Goal: Information Seeking & Learning: Compare options

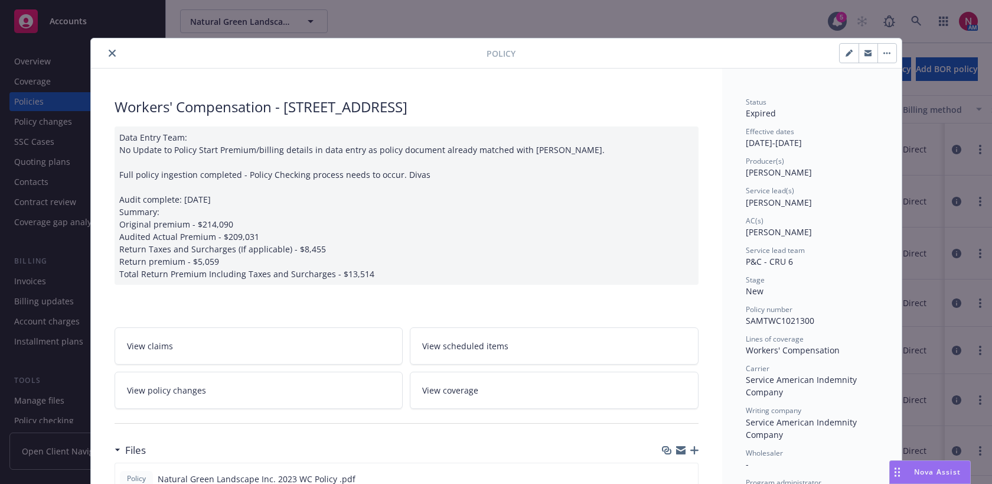
scroll to position [35, 0]
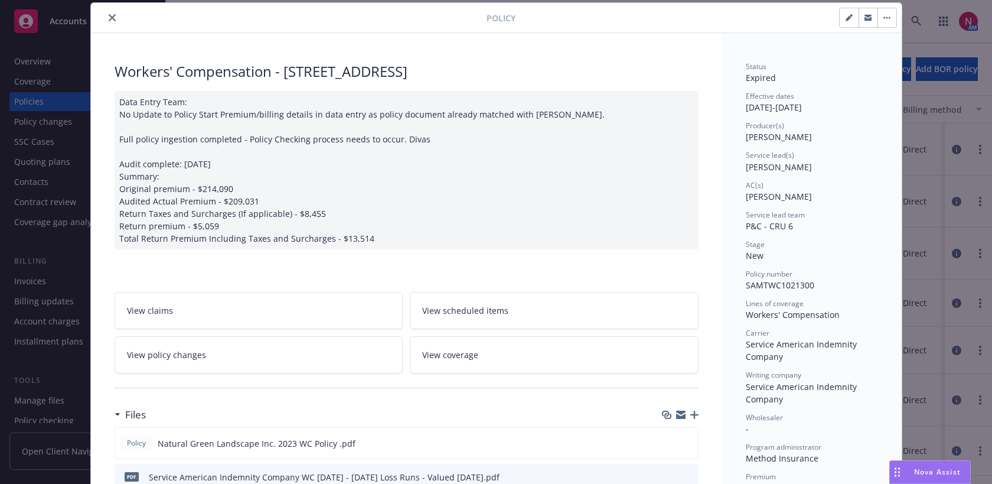
click at [109, 15] on icon "close" at bounding box center [112, 17] width 7 height 7
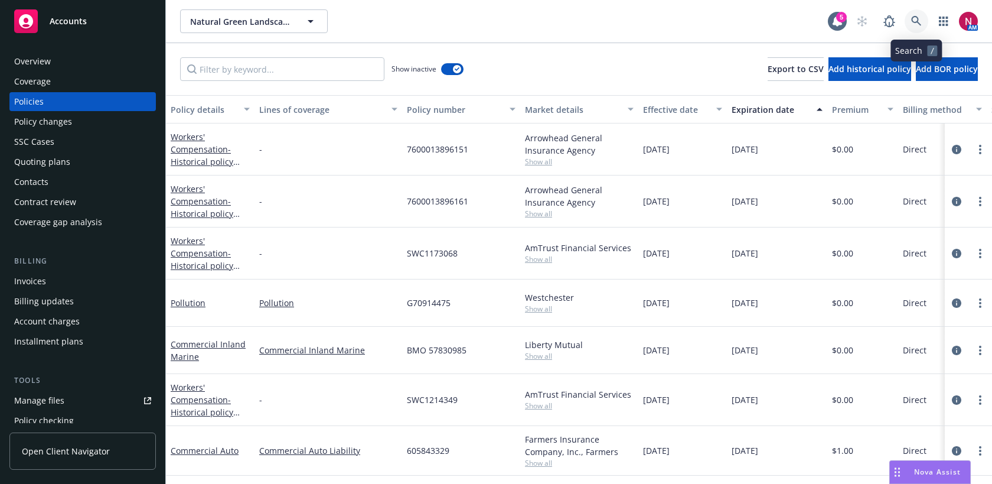
click at [922, 22] on link at bounding box center [917, 21] width 24 height 24
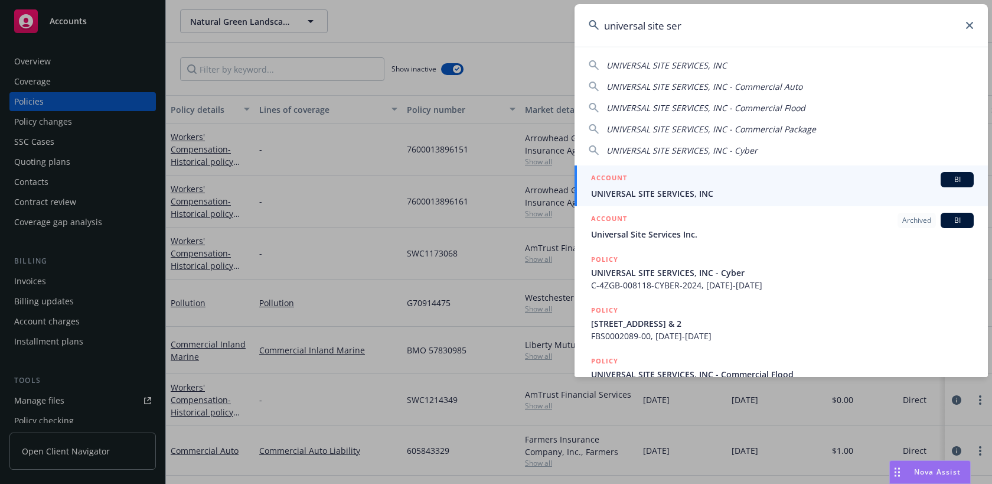
type input "universal site ser"
click at [657, 192] on span "UNIVERSAL SITE SERVICES, INC" at bounding box center [782, 193] width 383 height 12
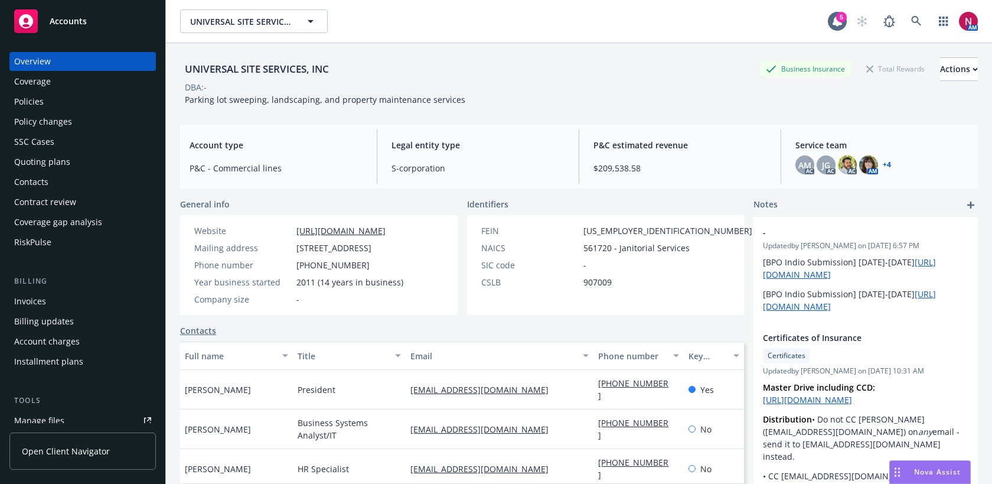
click at [105, 109] on div "Policies" at bounding box center [82, 101] width 137 height 19
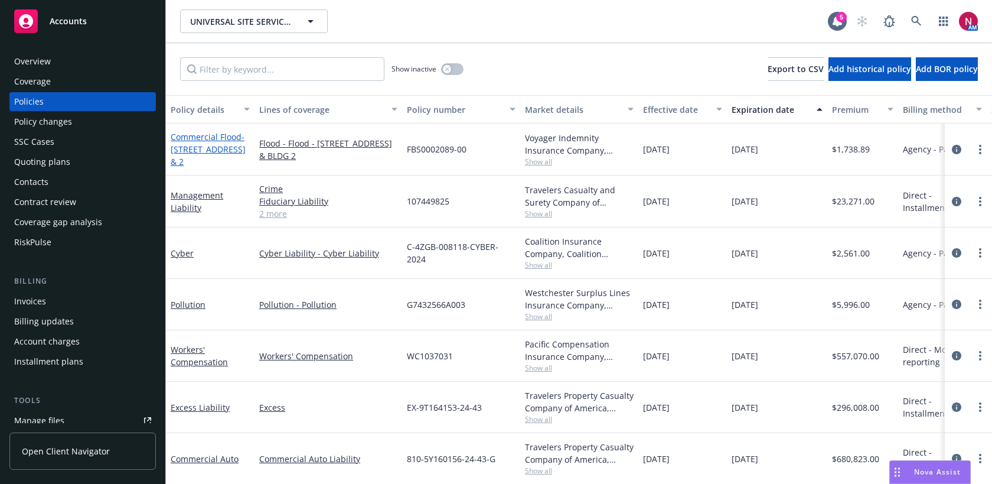
click at [226, 161] on span "- 760 E CAPITOL AVE., MILPITAS, CA 95035 - Bldg. #1 & 2" at bounding box center [208, 149] width 75 height 36
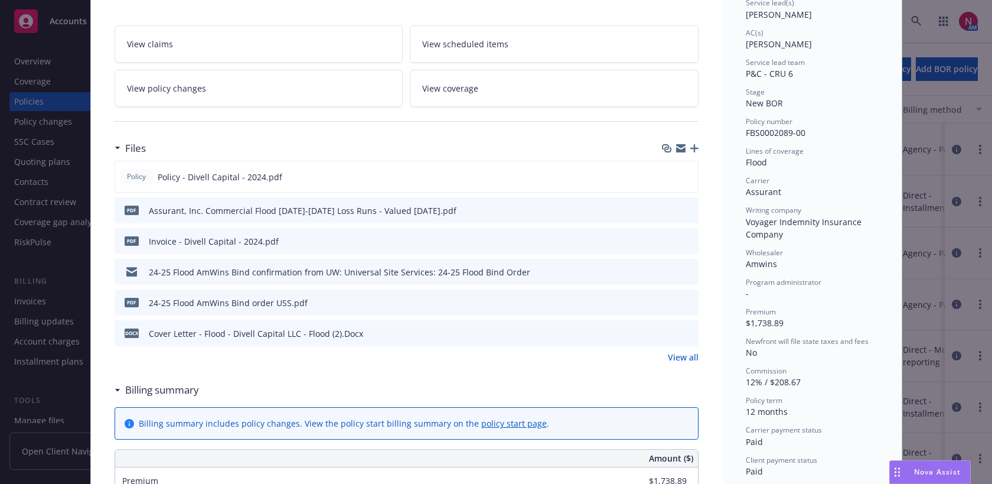
scroll to position [192, 0]
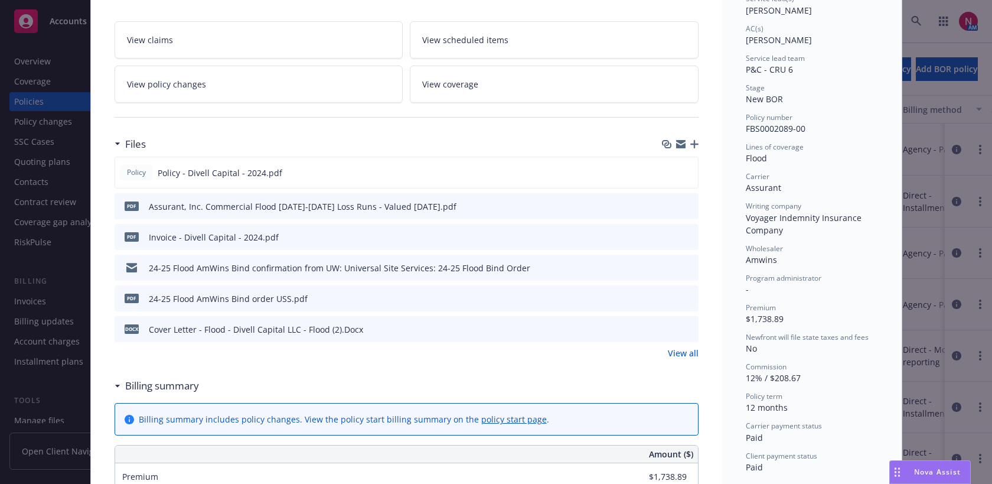
click at [690, 354] on link "View all" at bounding box center [683, 353] width 31 height 12
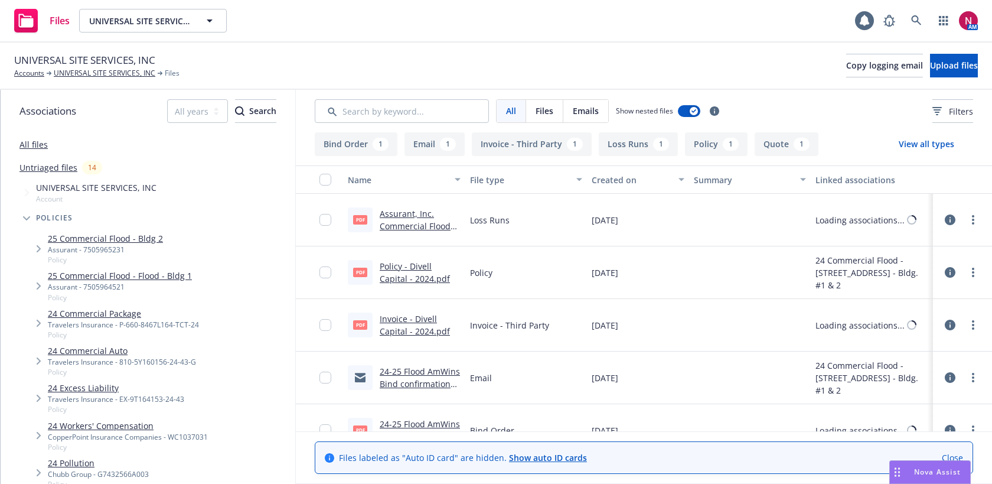
scroll to position [90, 0]
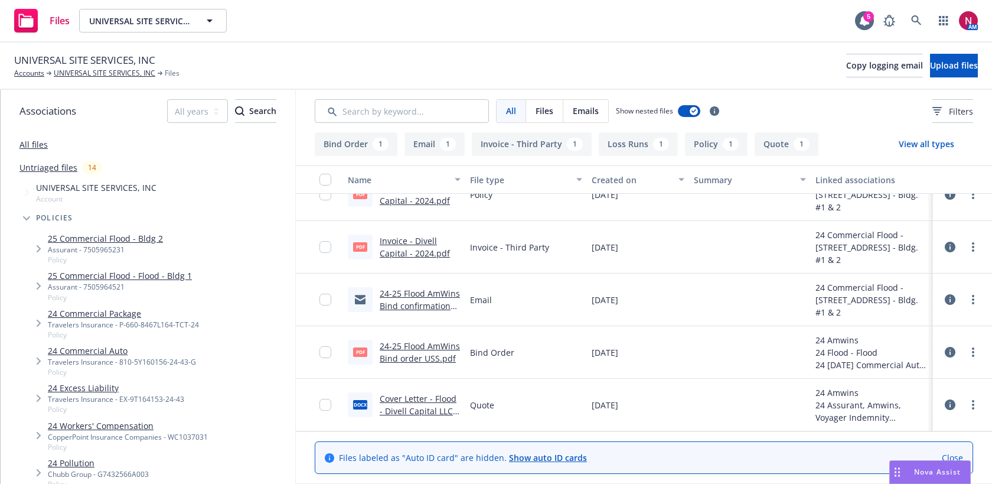
click at [396, 356] on link "24-25 Flood AmWins Bind order USS.pdf" at bounding box center [420, 352] width 80 height 24
click at [921, 18] on icon at bounding box center [916, 20] width 11 height 11
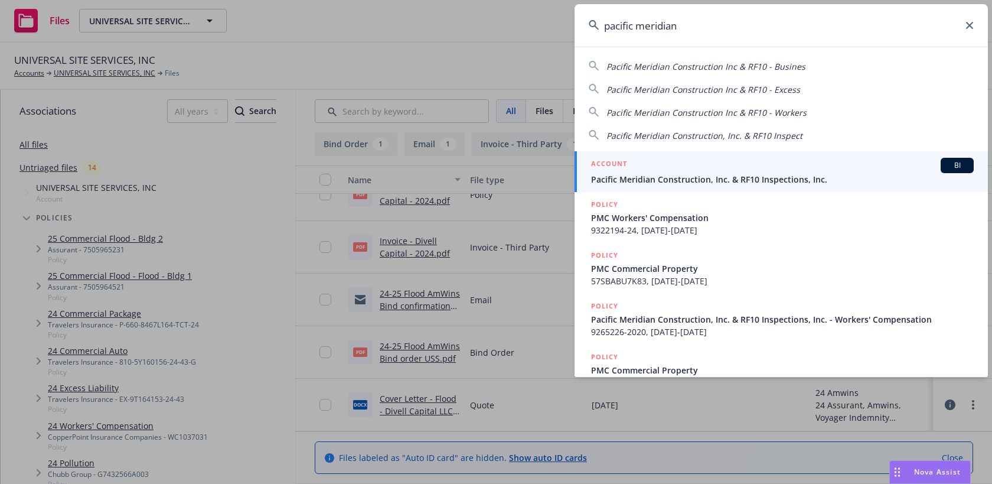
type input "pacific meridian"
click at [846, 171] on div "ACCOUNT BI" at bounding box center [782, 165] width 383 height 15
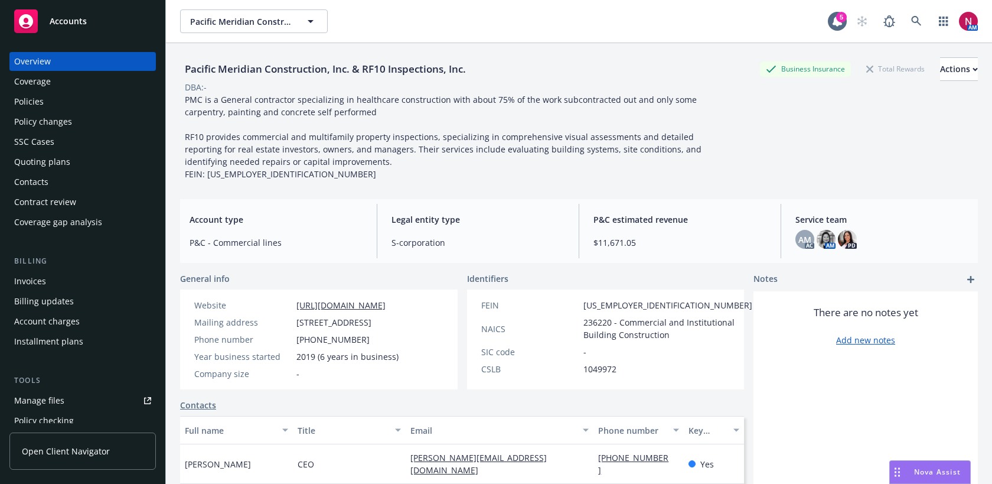
click at [57, 100] on div "Policies" at bounding box center [82, 101] width 137 height 19
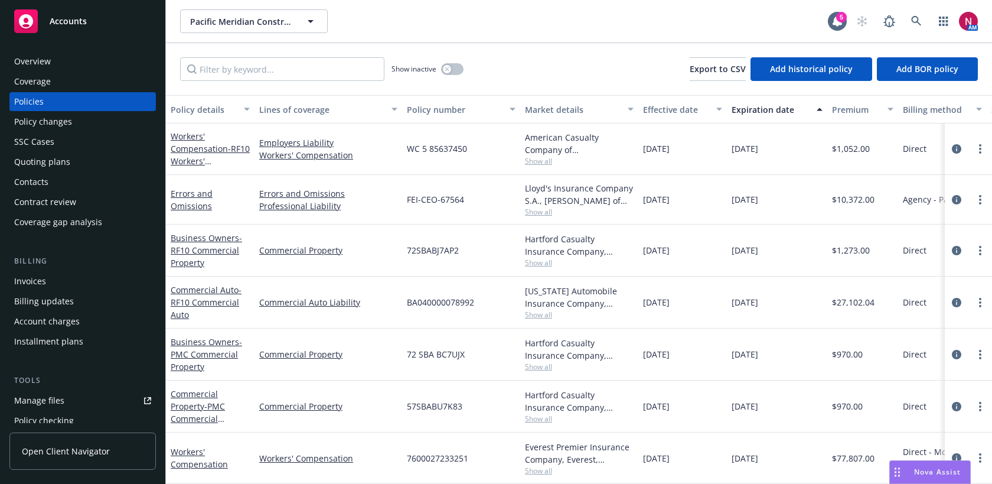
scroll to position [194, 0]
click at [536, 214] on span "Show all" at bounding box center [579, 212] width 109 height 10
click at [546, 55] on div "Show inactive Export to CSV Add historical policy Add BOR policy" at bounding box center [579, 69] width 826 height 52
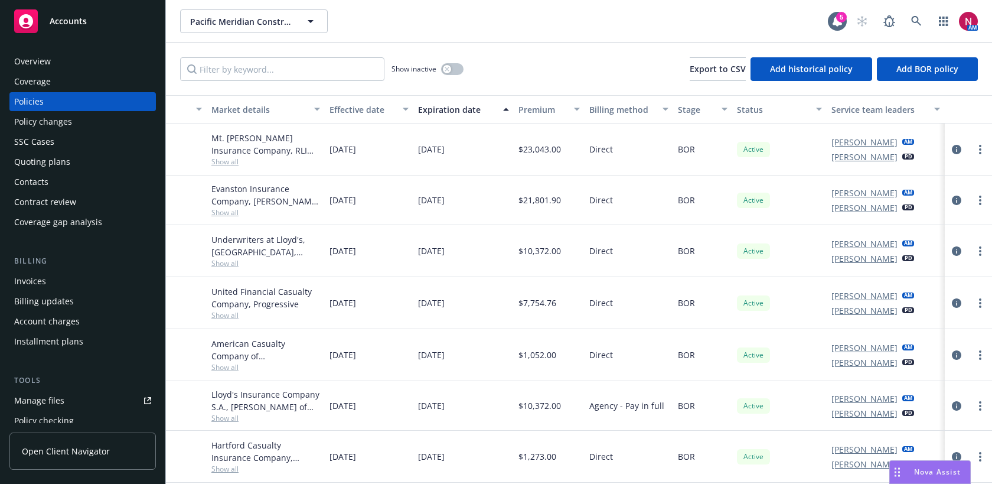
scroll to position [0, 0]
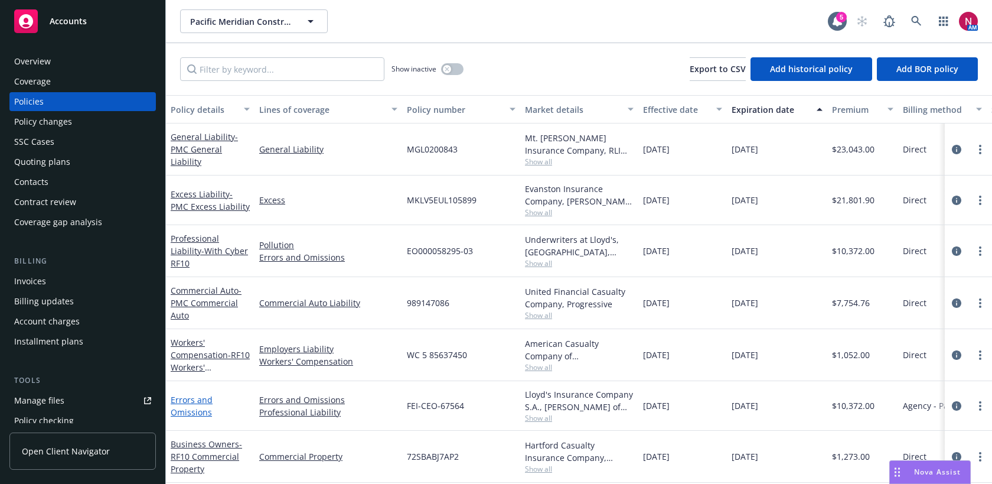
click at [187, 397] on link "Errors and Omissions" at bounding box center [192, 406] width 42 height 24
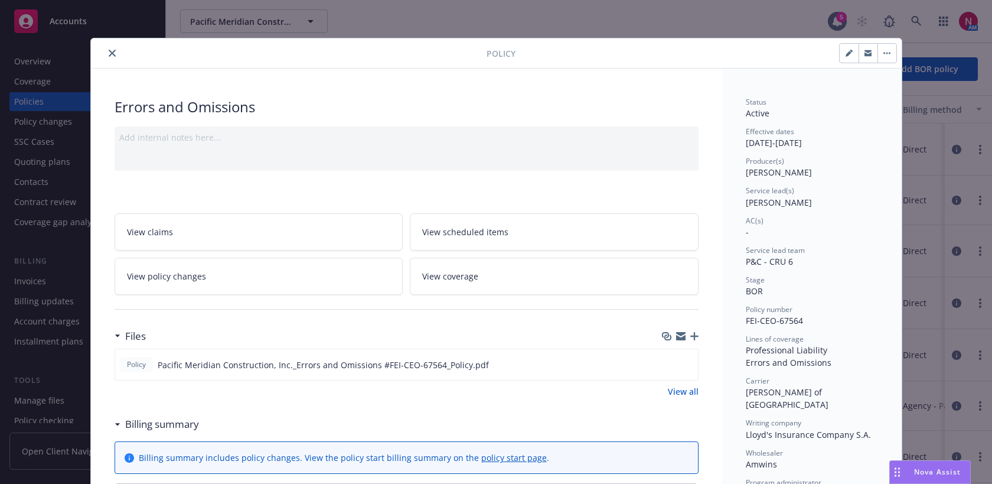
click at [109, 51] on icon "close" at bounding box center [112, 53] width 7 height 7
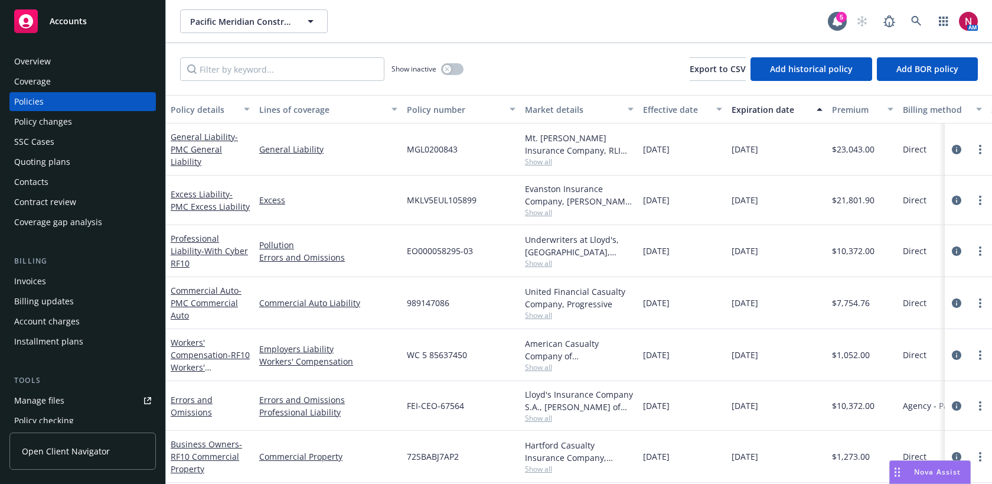
click at [928, 470] on span "Nova Assist" at bounding box center [937, 472] width 47 height 10
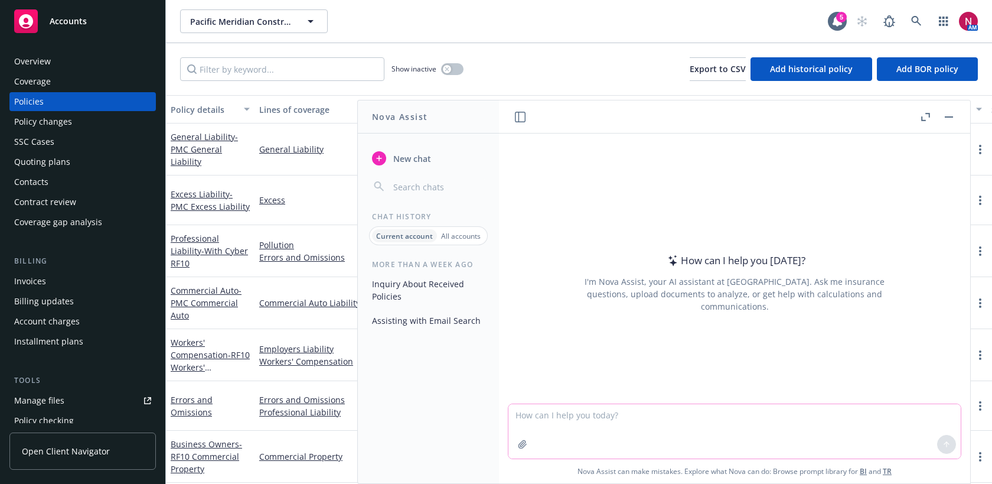
click at [771, 429] on textarea at bounding box center [734, 431] width 452 height 54
paste textarea "Hi Forrest We have Professional Liability each for Pacific Meridian and RF10"
type textarea "rewrite: Hi Forrest We have Professional Liability each for Pacific Meridian an…"
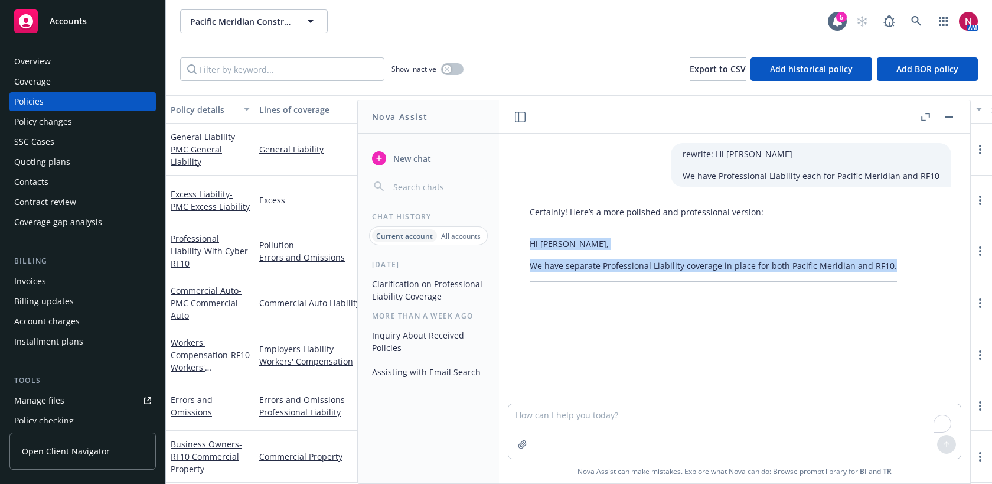
drag, startPoint x: 529, startPoint y: 240, endPoint x: 899, endPoint y: 272, distance: 371.7
click at [899, 272] on div "Certainly! Here’s a more polished and professional version: Hi Forrest, We have…" at bounding box center [734, 244] width 433 height 86
copy div "Hi Forrest, We have separate Professional Liability coverage in place for both …"
click at [948, 115] on button "button" at bounding box center [949, 117] width 14 height 14
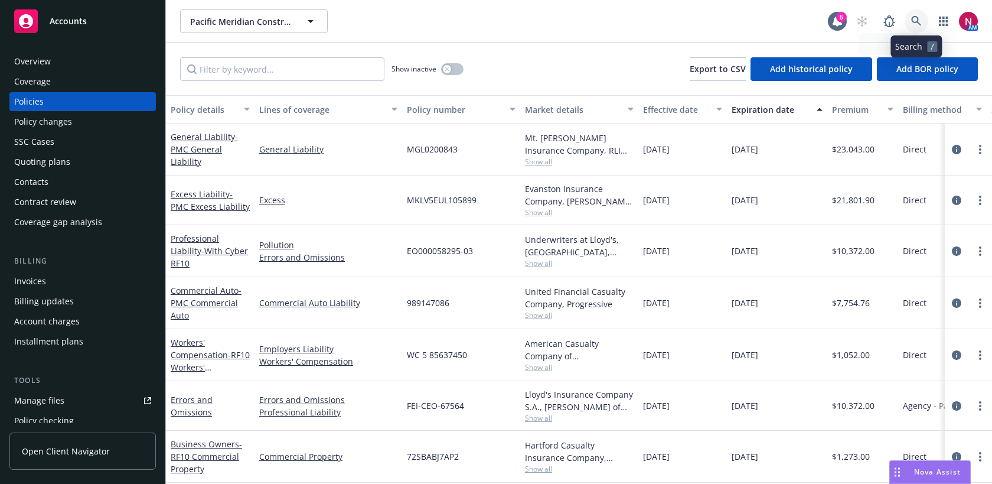
click at [912, 24] on icon at bounding box center [916, 21] width 11 height 11
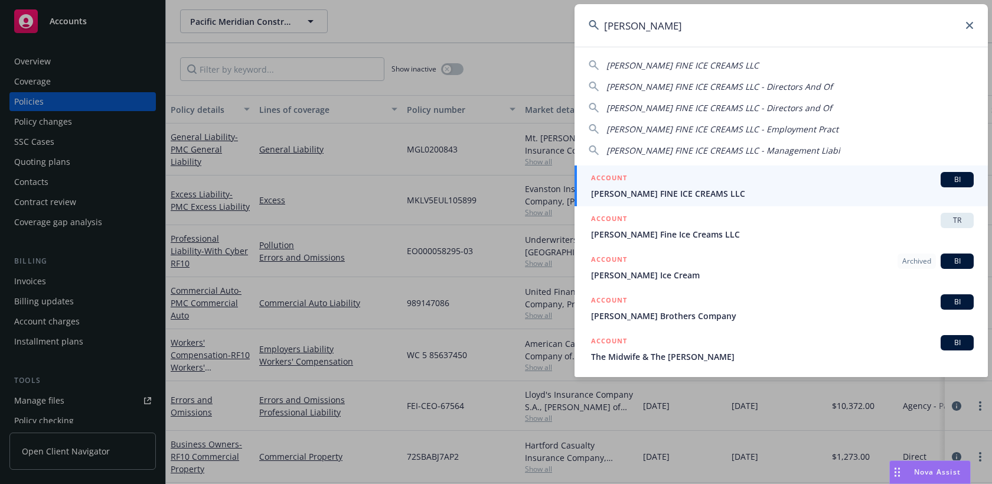
type input "mcconnell"
click at [786, 188] on span "[PERSON_NAME] FINE ICE CREAMS LLC" at bounding box center [782, 193] width 383 height 12
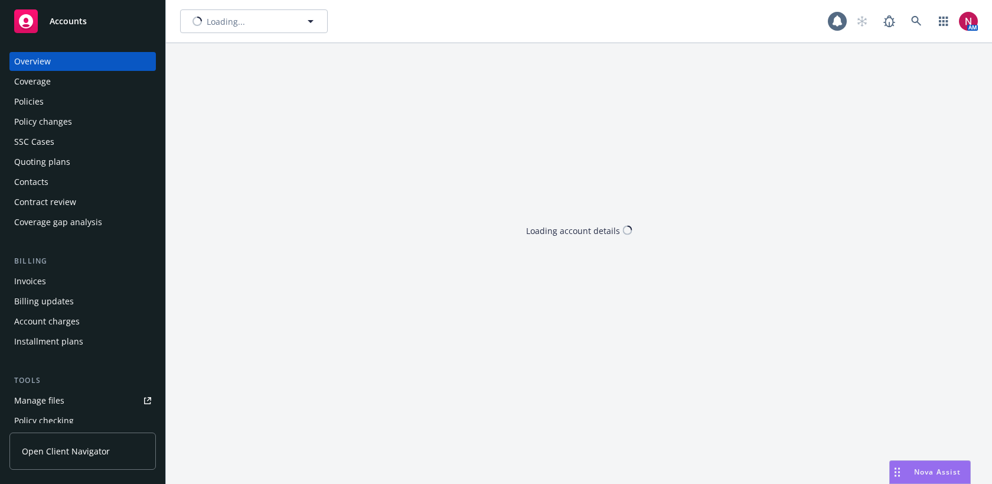
click at [57, 162] on div "Quoting plans" at bounding box center [42, 161] width 56 height 19
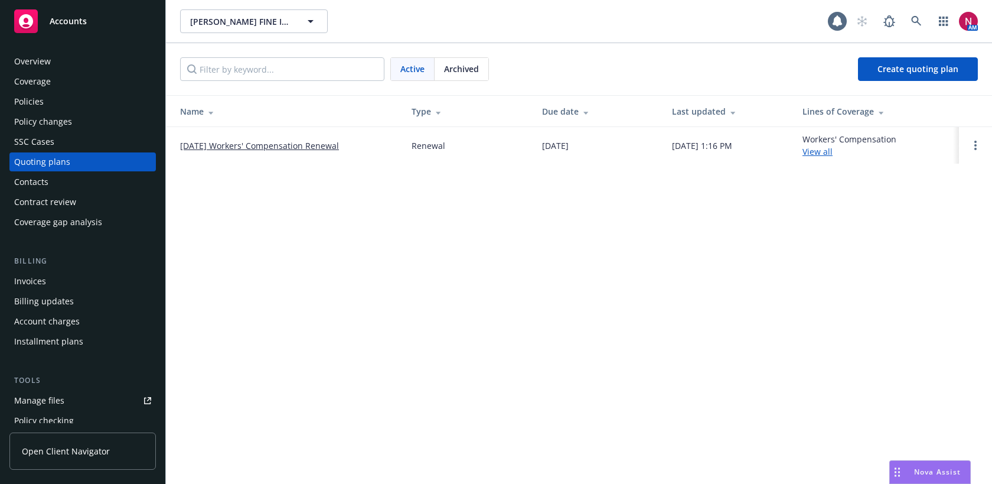
click at [36, 103] on div "Policies" at bounding box center [29, 101] width 30 height 19
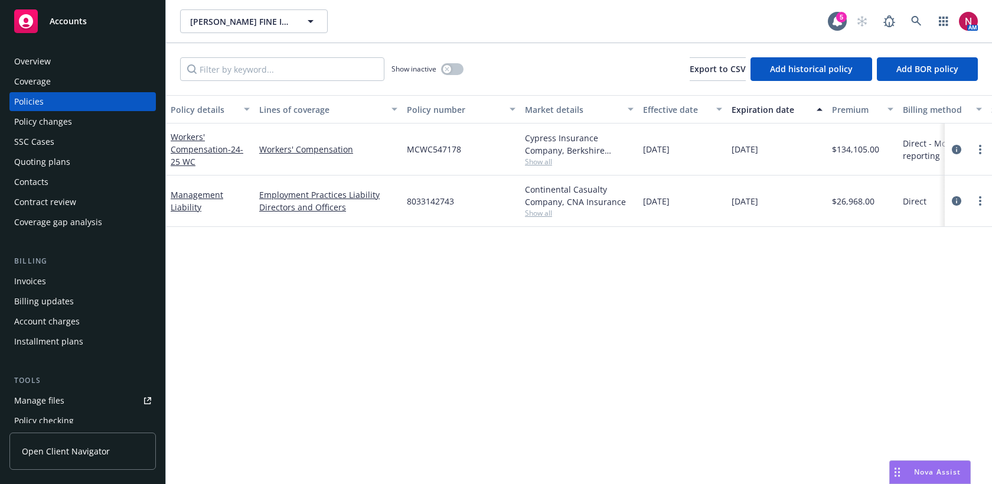
click at [63, 161] on div "Quoting plans" at bounding box center [42, 161] width 56 height 19
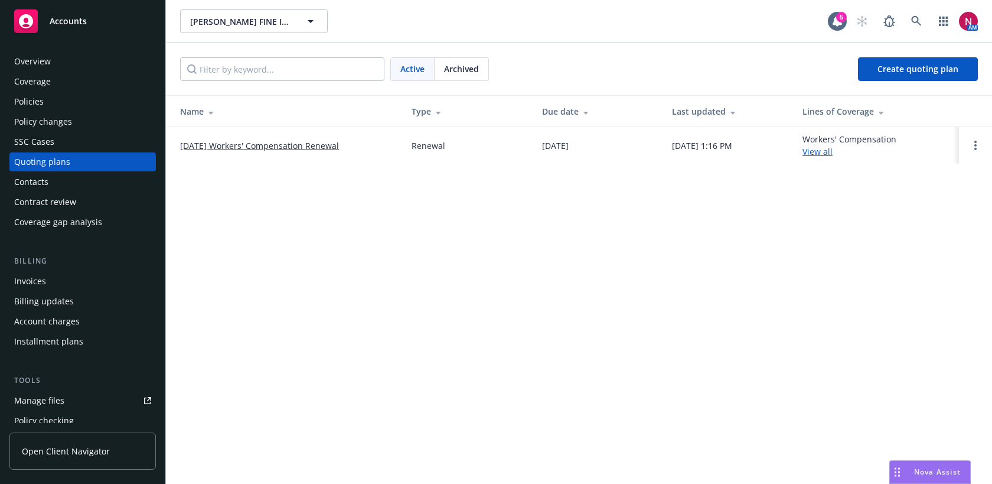
click at [252, 143] on link "[DATE] Workers' Compensation Renewal" at bounding box center [259, 145] width 159 height 12
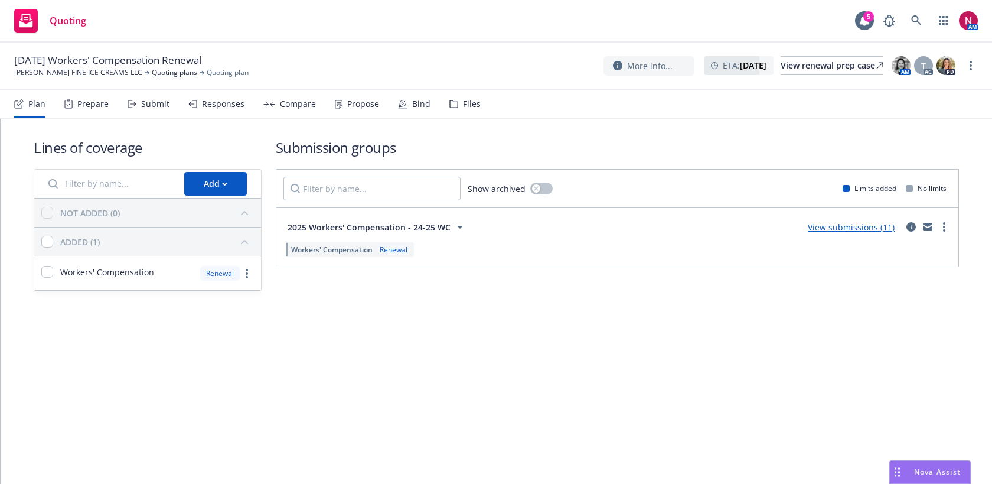
click at [296, 92] on div "Compare" at bounding box center [289, 104] width 53 height 28
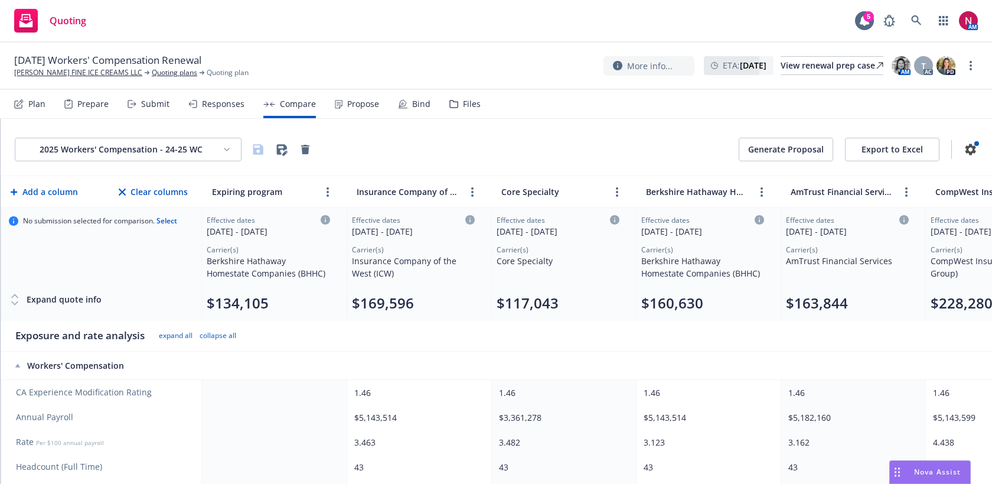
click at [221, 102] on div "Responses" at bounding box center [223, 103] width 43 height 9
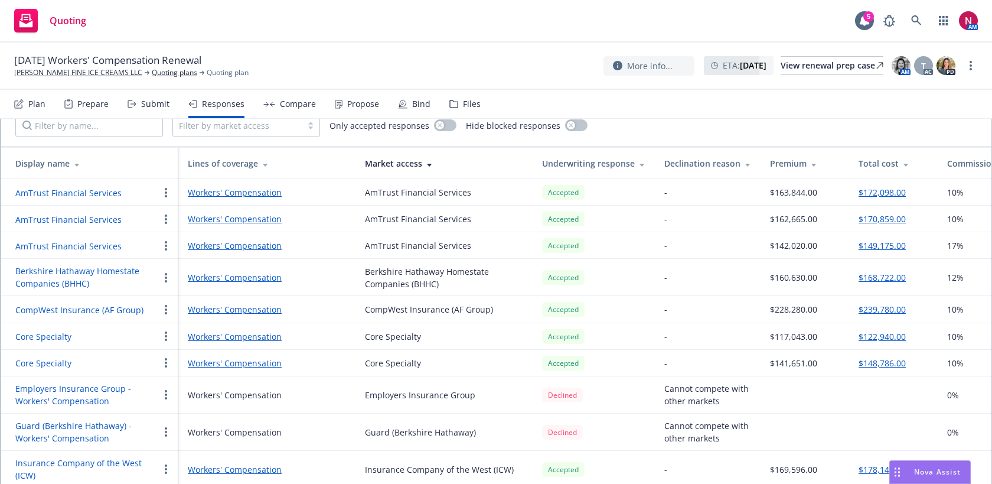
scroll to position [104, 0]
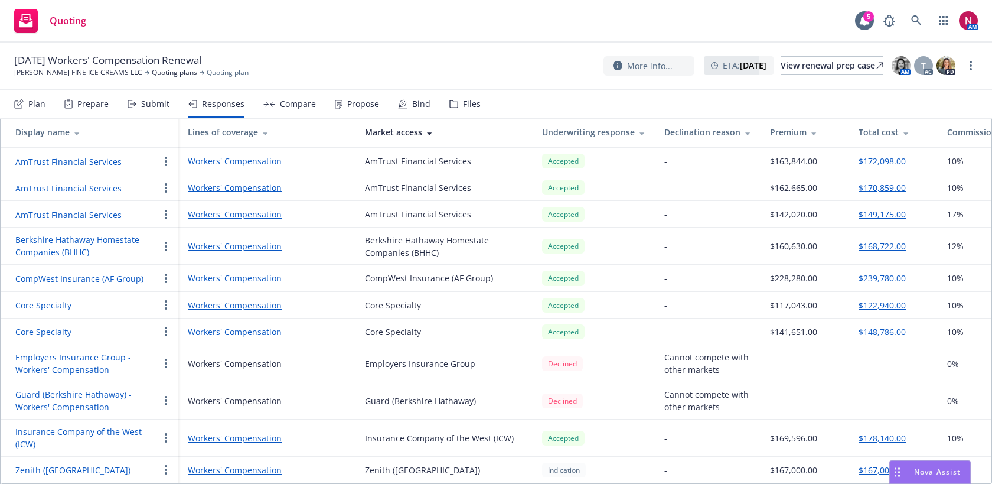
click at [641, 128] on icon at bounding box center [643, 132] width 6 height 9
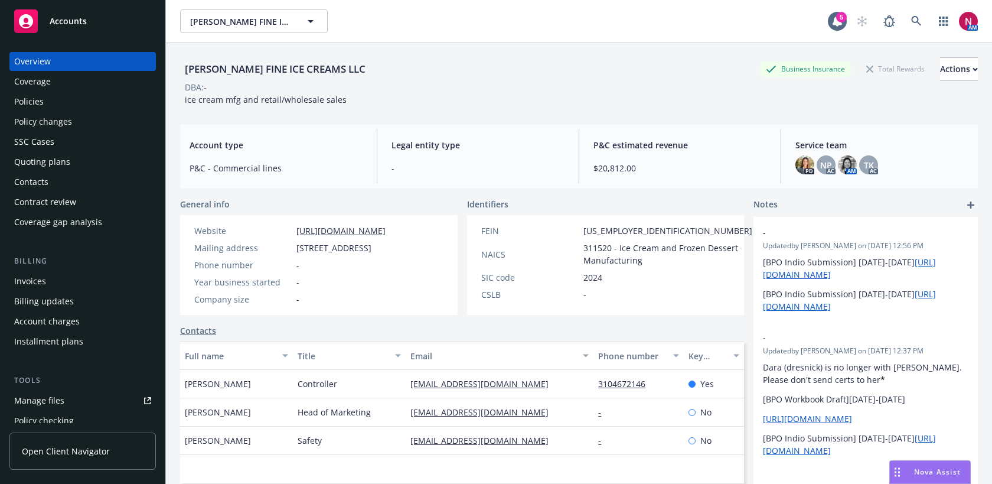
click at [63, 105] on div "Policies" at bounding box center [82, 101] width 137 height 19
